Goal: Navigation & Orientation: Find specific page/section

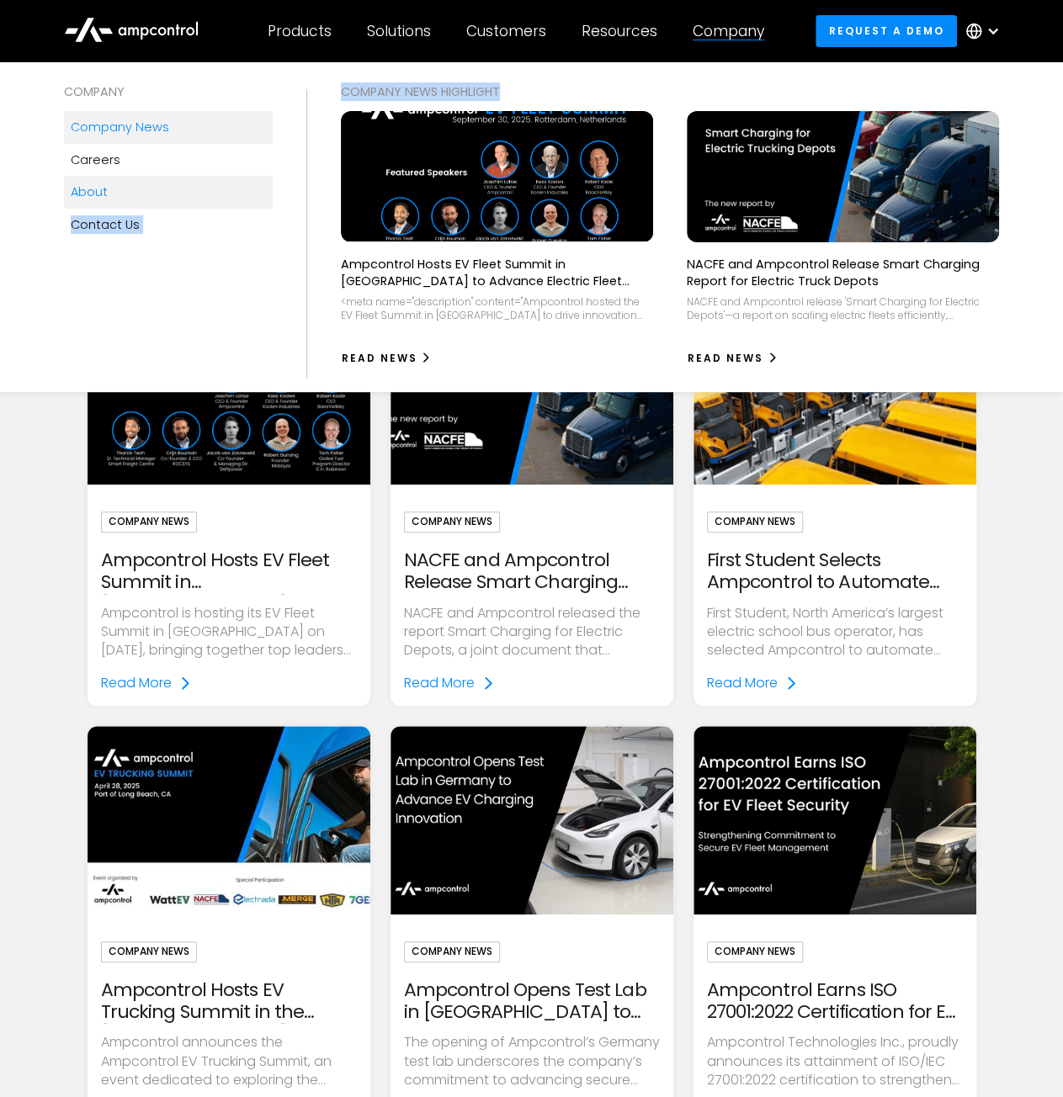
drag, startPoint x: 595, startPoint y: 80, endPoint x: 126, endPoint y: 194, distance: 482.4
click at [126, 194] on div "COMPANY Company news Careers About Contact Us COMPANY NEWS Highlight Ampcontrol…" at bounding box center [531, 227] width 1063 height 330
click at [126, 194] on link "About" at bounding box center [168, 192] width 209 height 32
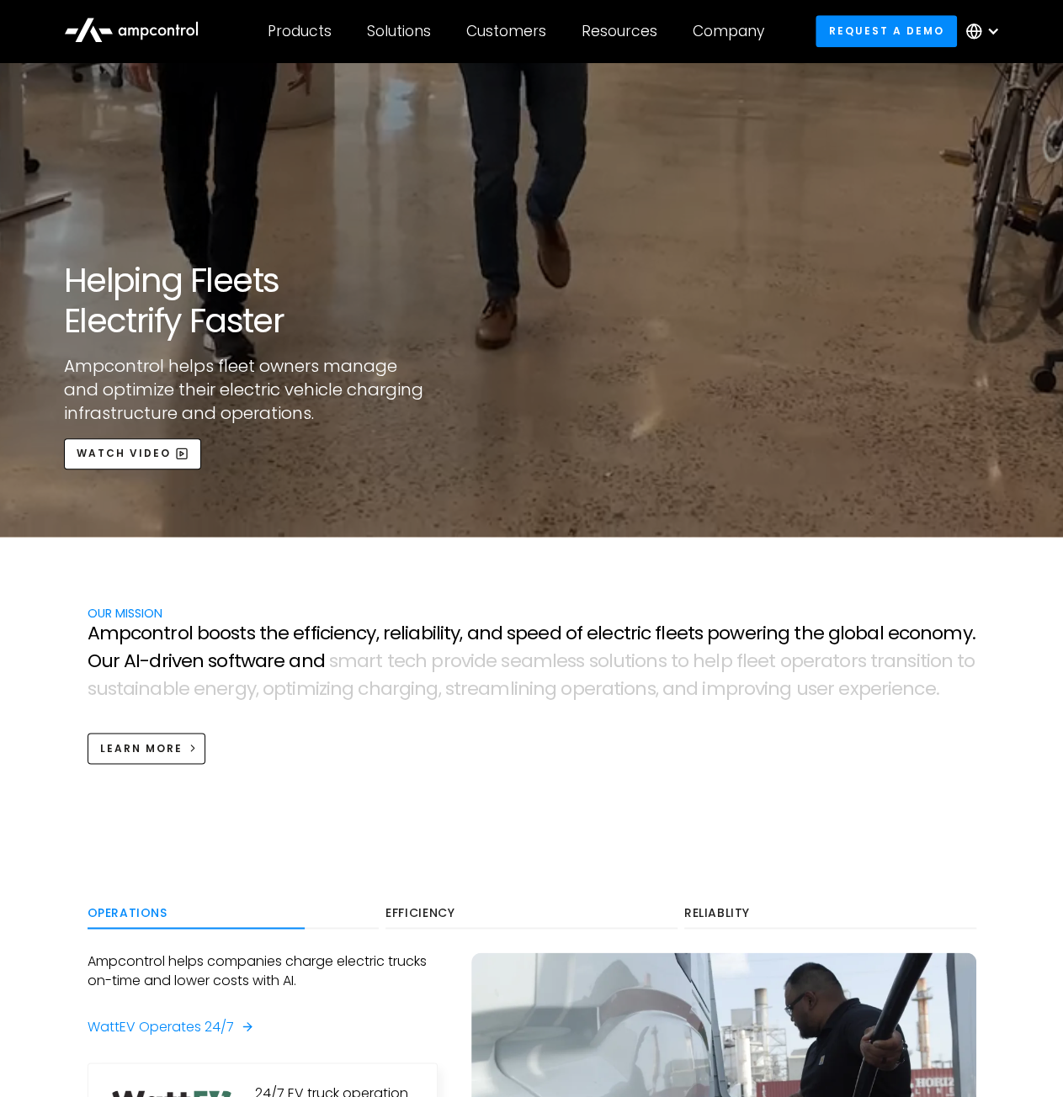
scroll to position [623, 0]
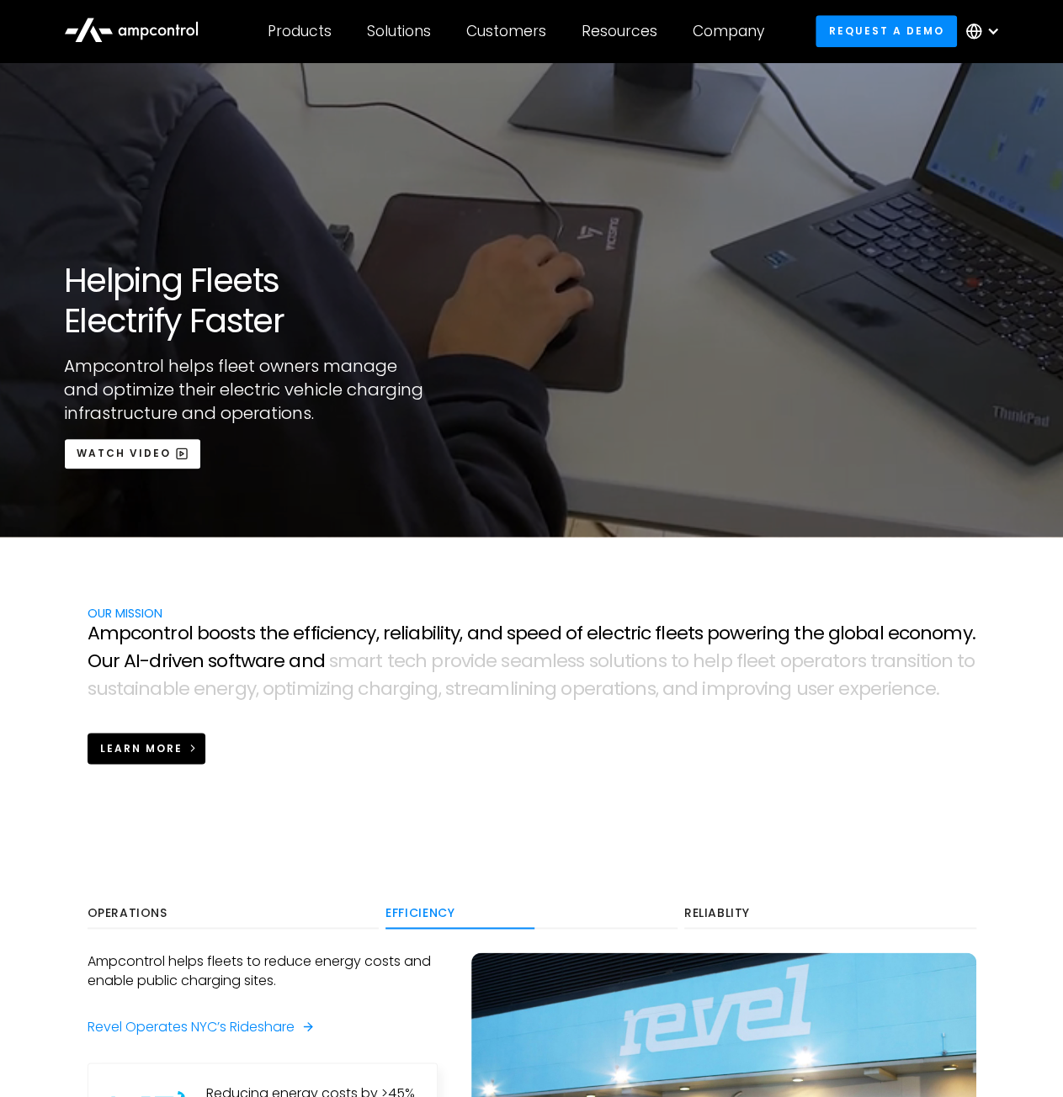
click at [151, 755] on link "Learn more" at bounding box center [146, 748] width 119 height 31
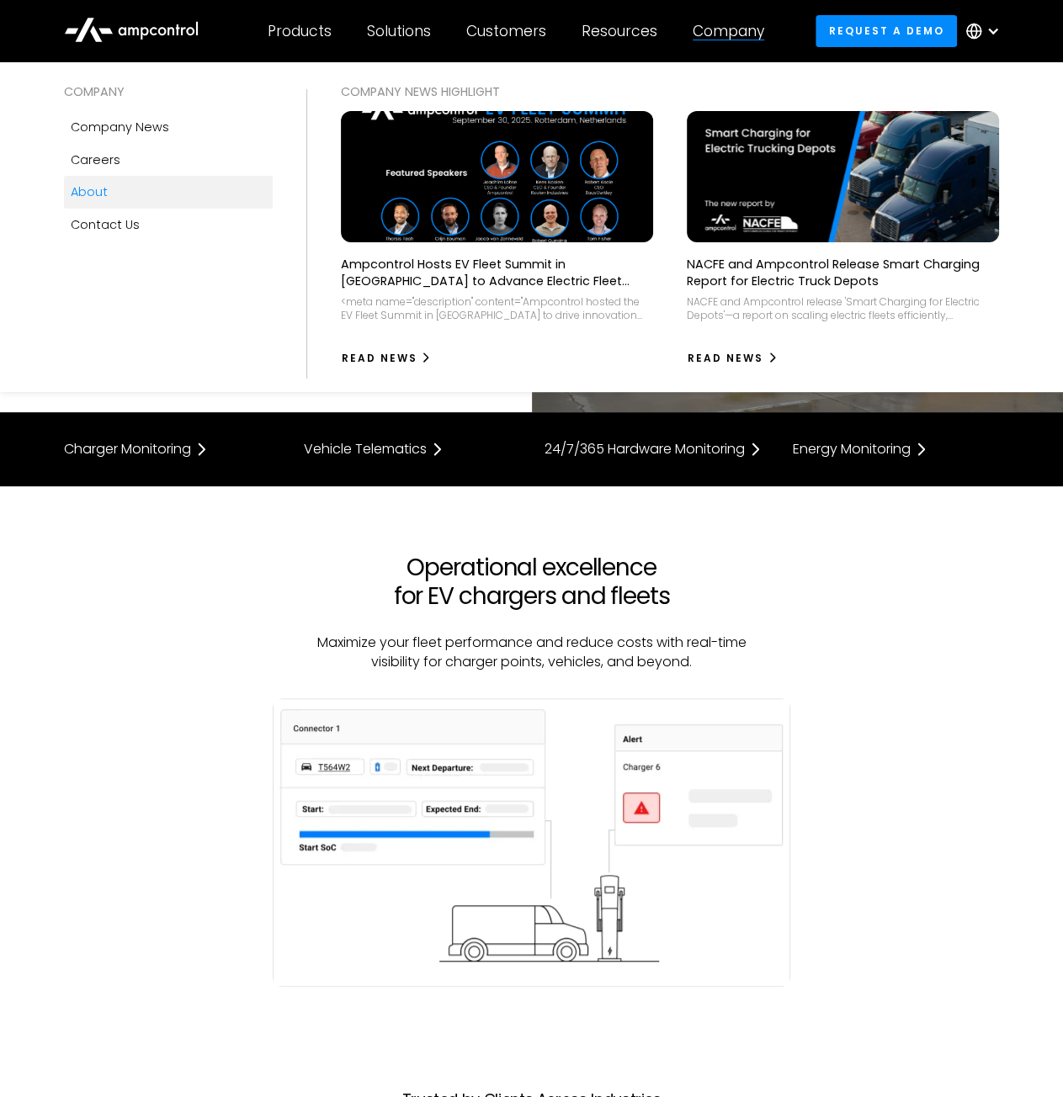
click at [114, 199] on link "About" at bounding box center [168, 192] width 209 height 32
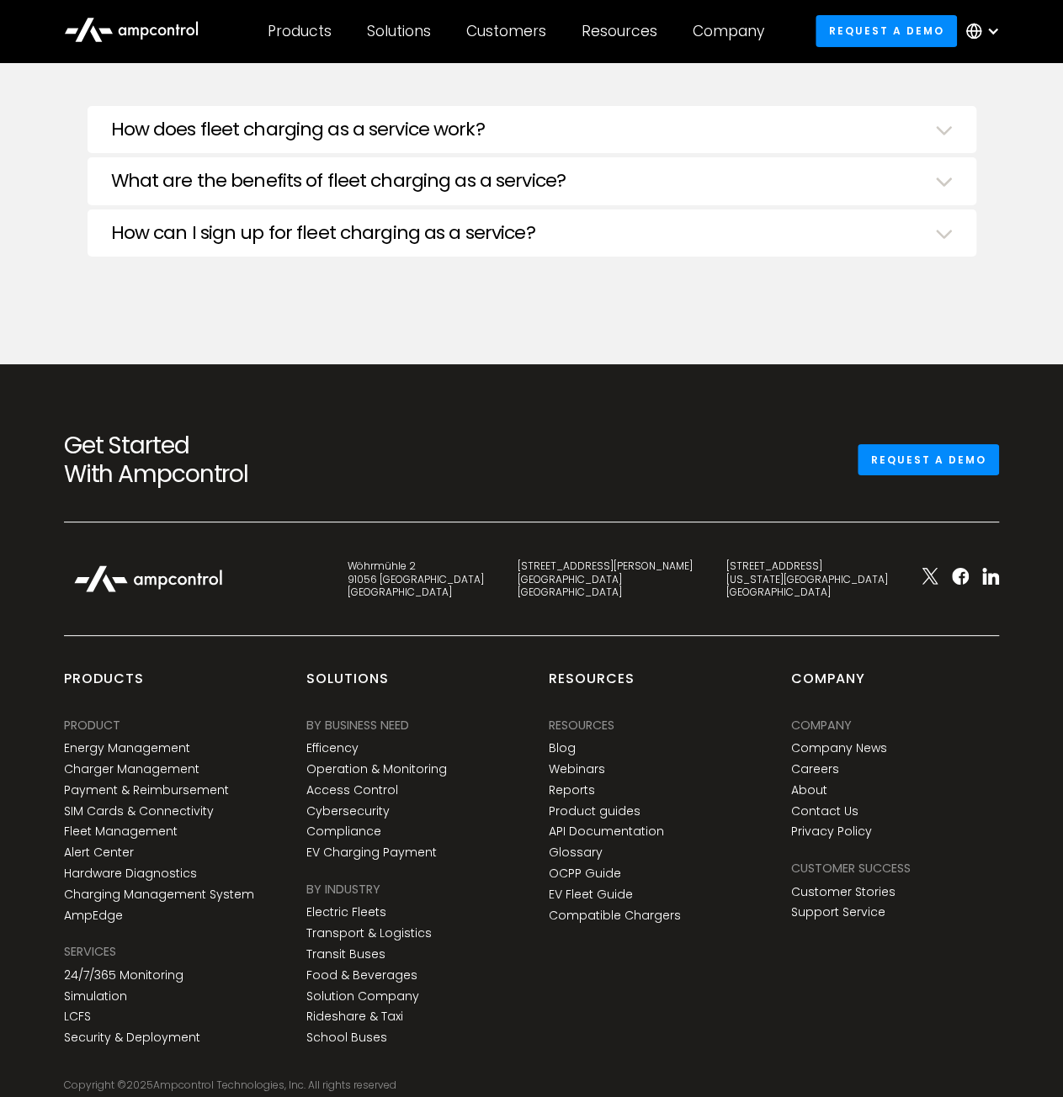
scroll to position [6199, 0]
